Goal: Task Accomplishment & Management: Manage account settings

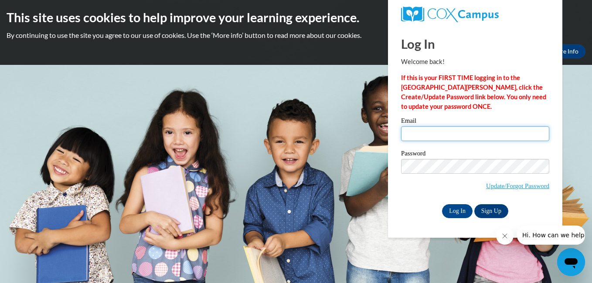
click at [440, 133] on input "Email" at bounding box center [475, 133] width 148 height 15
type input "[EMAIL_ADDRESS][DOMAIN_NAME]"
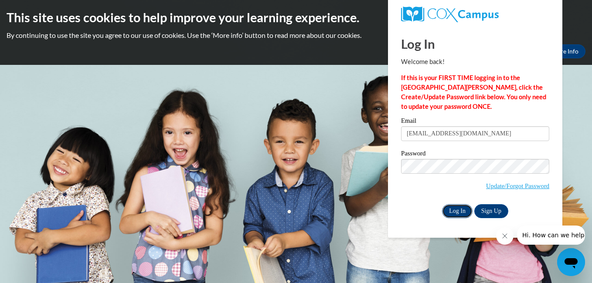
click at [459, 213] on input "Log In" at bounding box center [457, 211] width 30 height 14
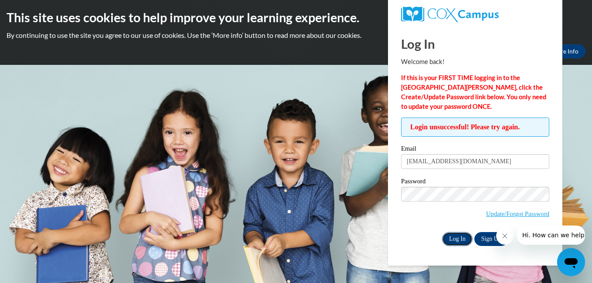
click at [456, 237] on input "Log In" at bounding box center [457, 239] width 30 height 14
click at [408, 227] on div "Password Update/Forgot Password" at bounding box center [475, 203] width 148 height 51
click at [450, 238] on input "Log In" at bounding box center [457, 239] width 30 height 14
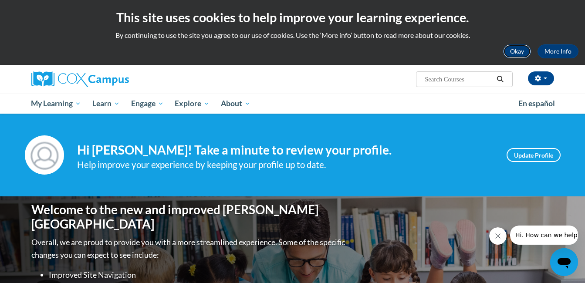
click at [523, 53] on button "Okay" at bounding box center [517, 51] width 28 height 14
